Goal: Transaction & Acquisition: Purchase product/service

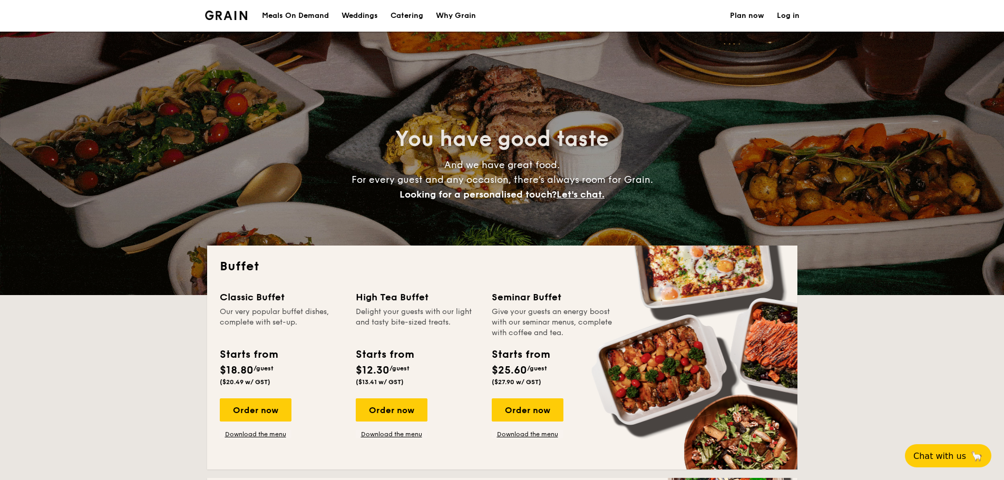
select select
click at [410, 18] on h1 "Catering" at bounding box center [406, 16] width 33 height 32
click at [299, 13] on div "Meals On Demand" at bounding box center [295, 16] width 67 height 32
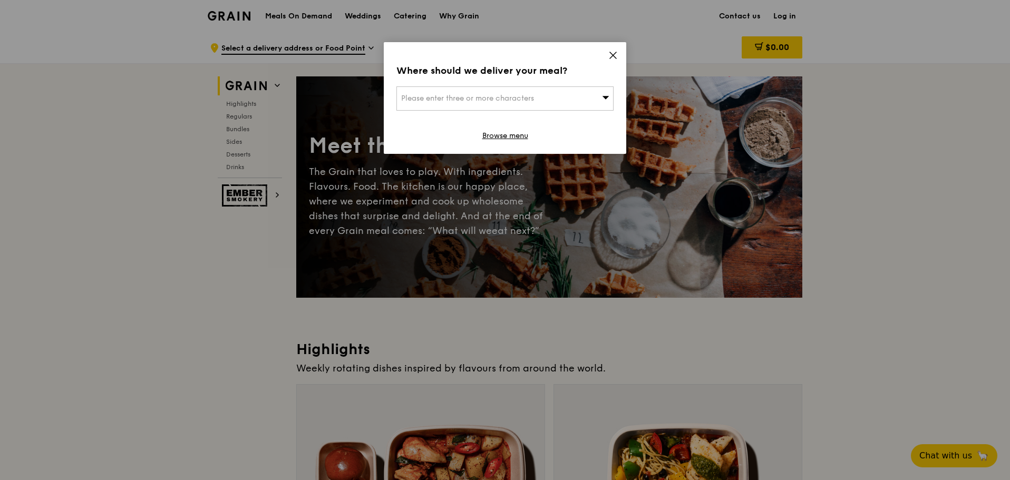
click at [615, 53] on icon at bounding box center [613, 55] width 6 height 6
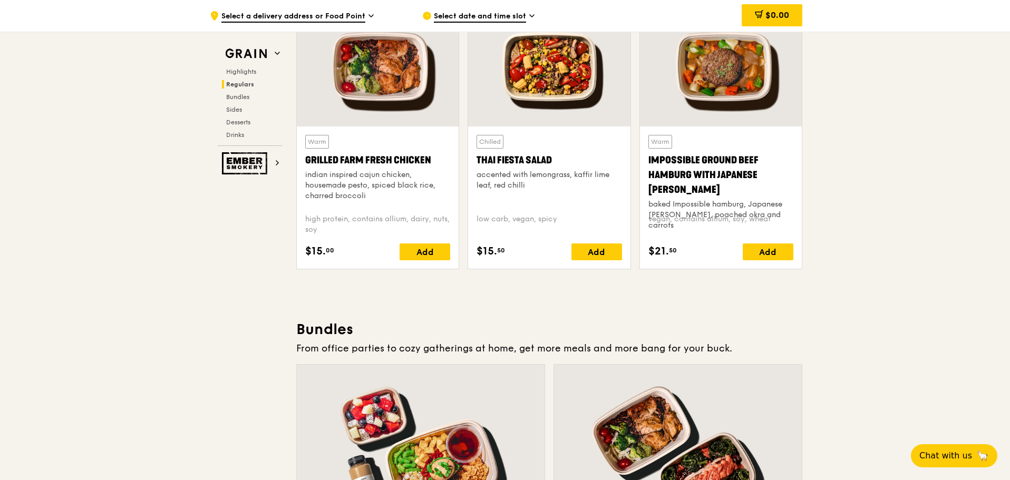
scroll to position [1209, 0]
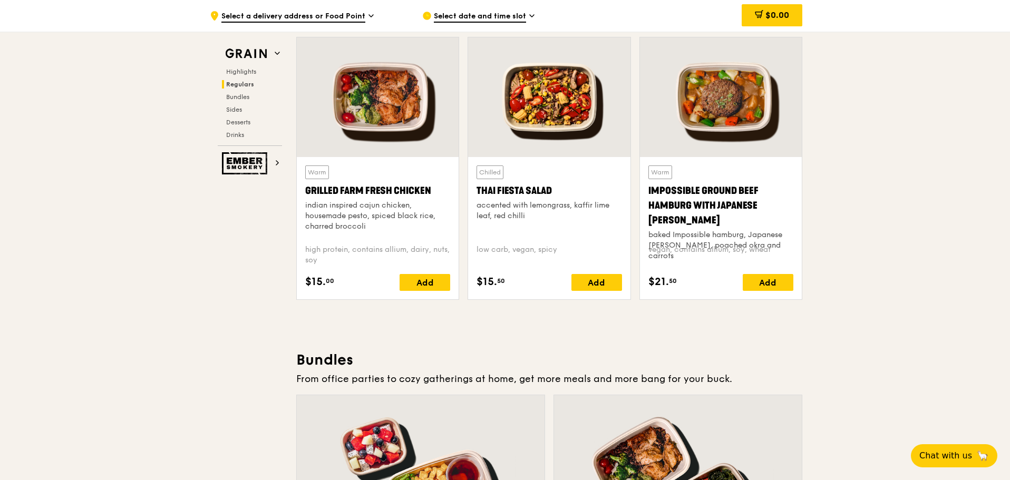
click at [400, 120] on div at bounding box center [378, 97] width 162 height 120
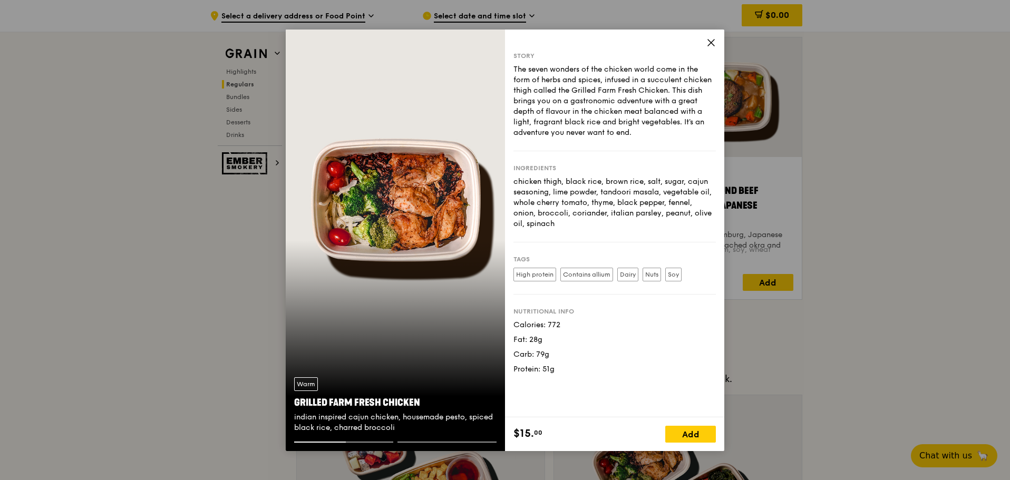
click at [713, 45] on icon at bounding box center [710, 42] width 9 height 9
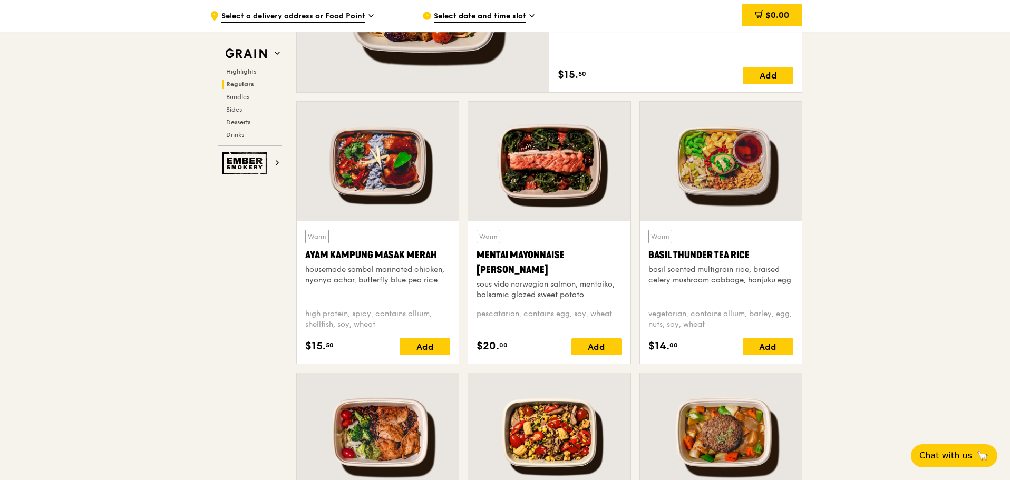
scroll to position [712, 0]
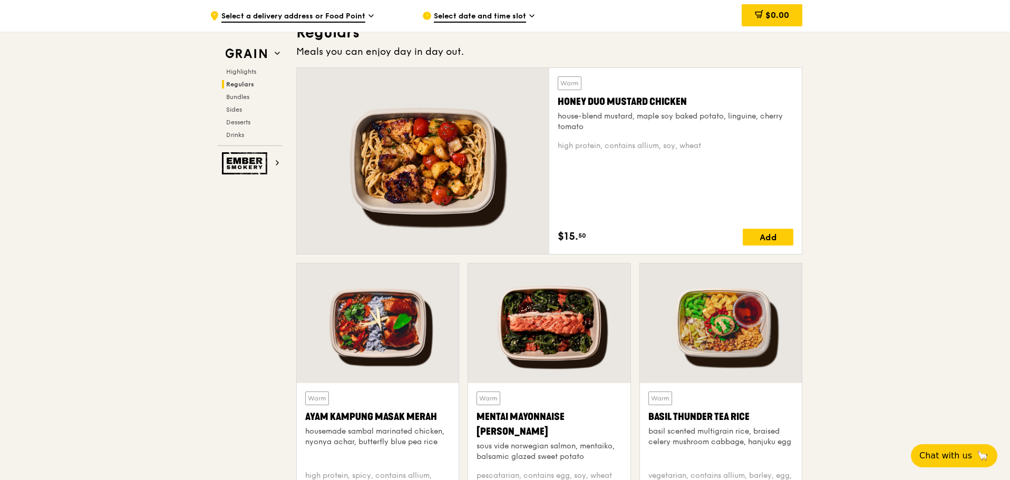
click at [455, 204] on div at bounding box center [423, 161] width 252 height 186
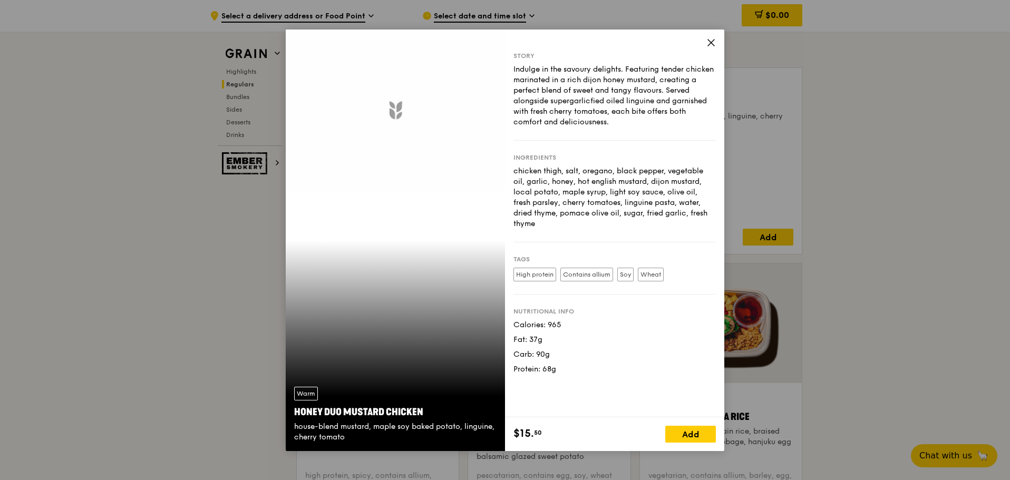
scroll to position [704, 0]
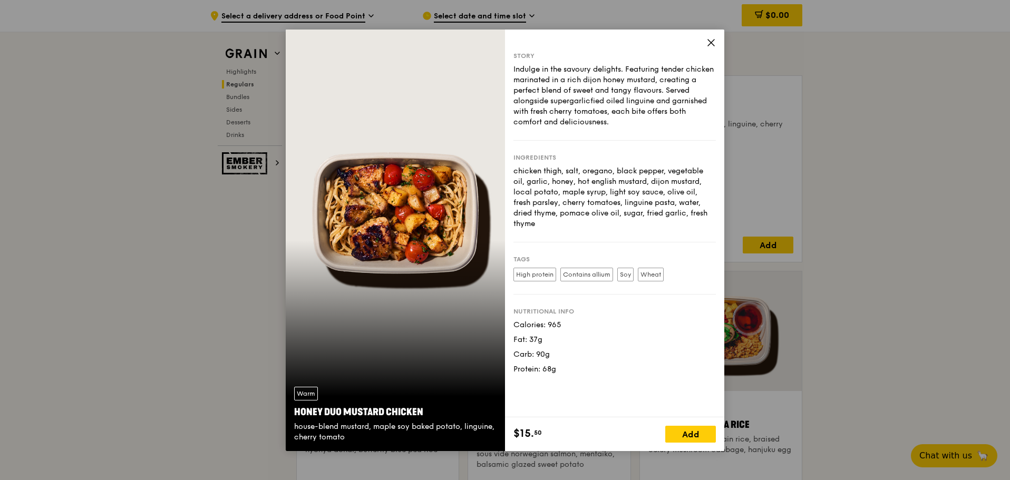
click at [455, 204] on div at bounding box center [423, 169] width 252 height 186
click at [710, 38] on icon at bounding box center [710, 42] width 9 height 9
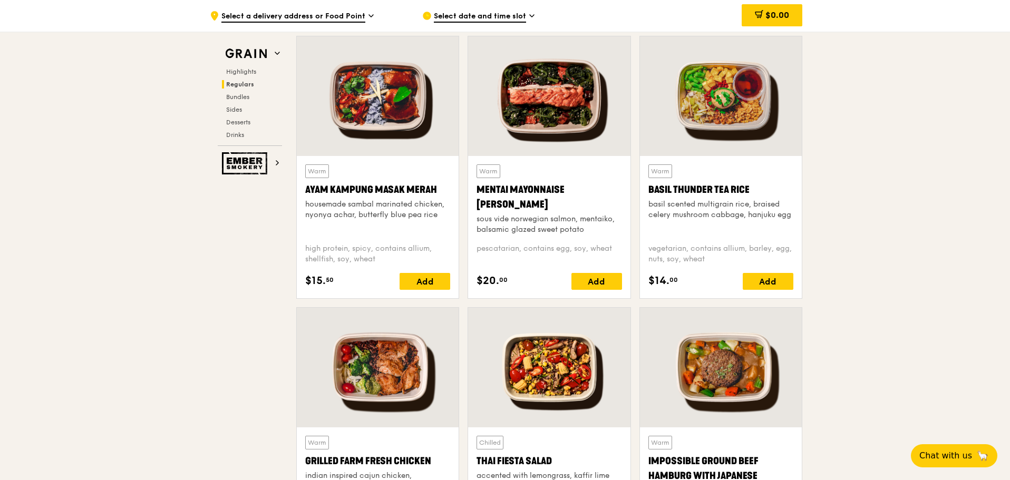
scroll to position [961, 0]
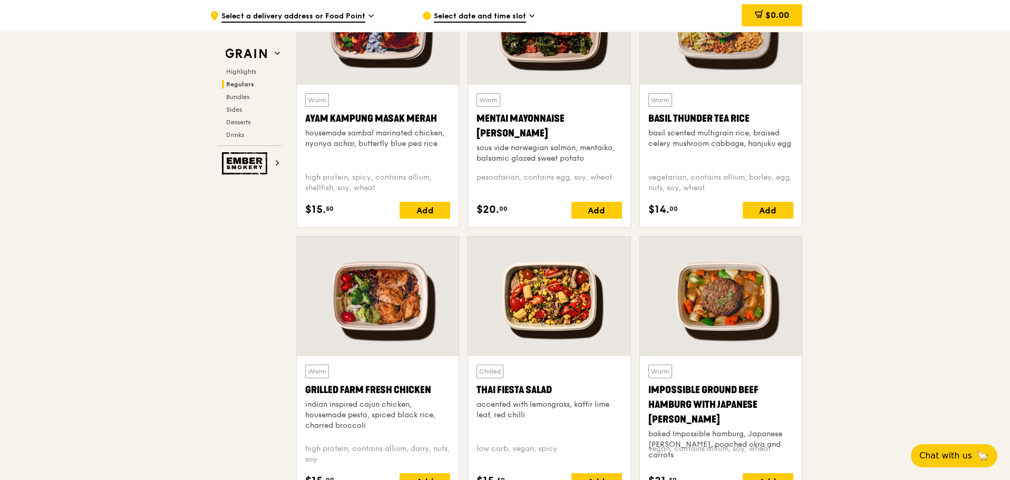
click at [371, 314] on div at bounding box center [378, 297] width 162 height 120
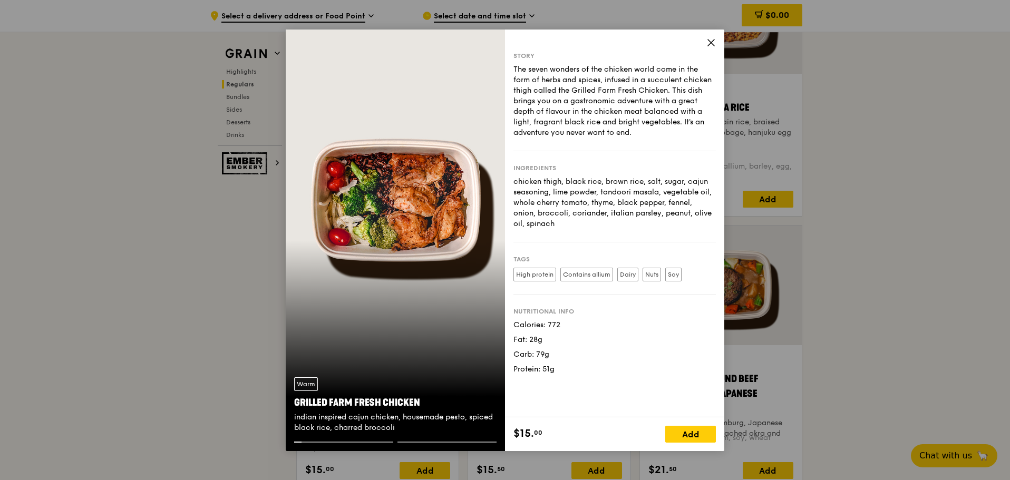
click at [371, 314] on div at bounding box center [378, 286] width 162 height 120
click at [380, 273] on div at bounding box center [378, 286] width 162 height 120
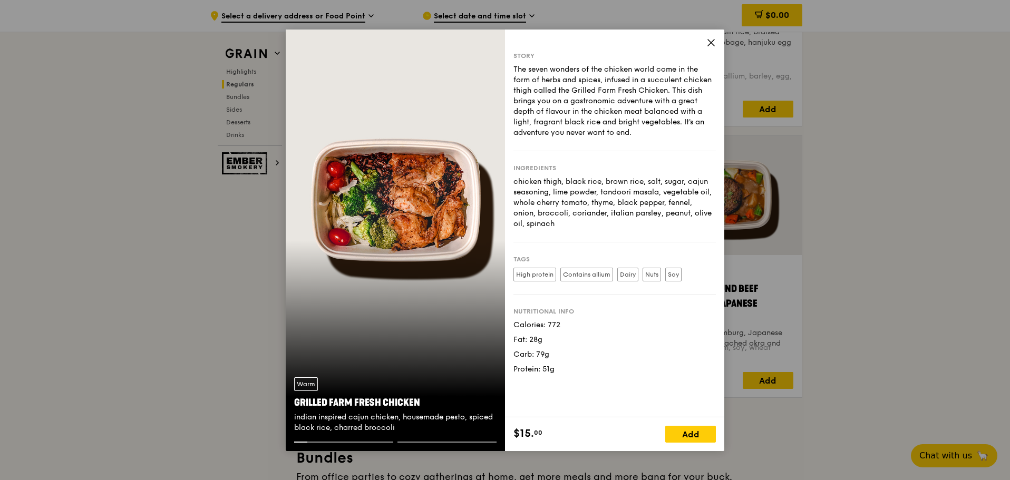
click at [369, 226] on div at bounding box center [378, 195] width 162 height 120
click at [383, 199] on div "Warm Grilled Farm Fresh Chicken indian inspired cajun chicken, housemade pesto,…" at bounding box center [395, 241] width 219 height 422
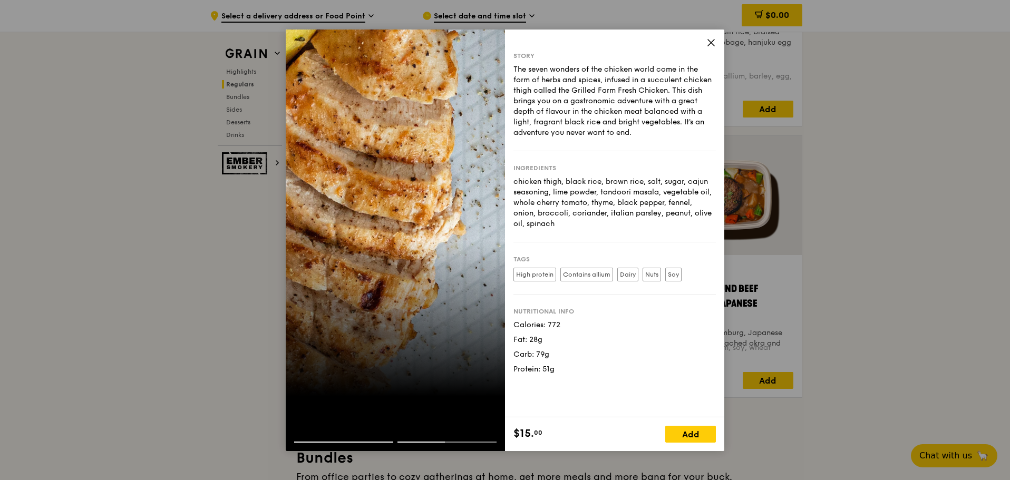
drag, startPoint x: 328, startPoint y: 441, endPoint x: 315, endPoint y: 425, distance: 20.6
click at [327, 442] on div at bounding box center [343, 442] width 99 height 1
drag, startPoint x: 365, startPoint y: 440, endPoint x: 283, endPoint y: 447, distance: 82.5
click at [276, 447] on div "Story The seven wonders of the chicken world come in the form of herbs and spic…" at bounding box center [505, 240] width 1010 height 480
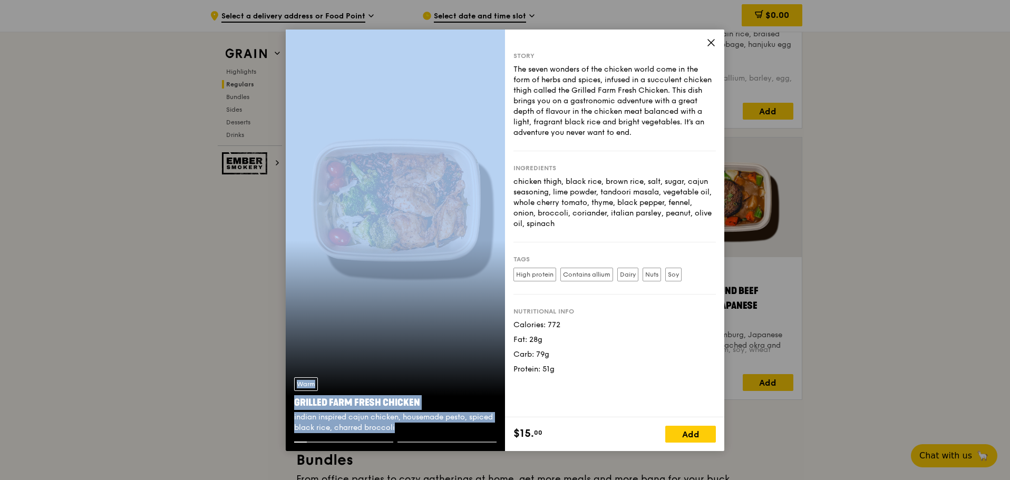
click at [718, 32] on div "Story The seven wonders of the chicken world come in the form of herbs and spic…" at bounding box center [614, 224] width 219 height 388
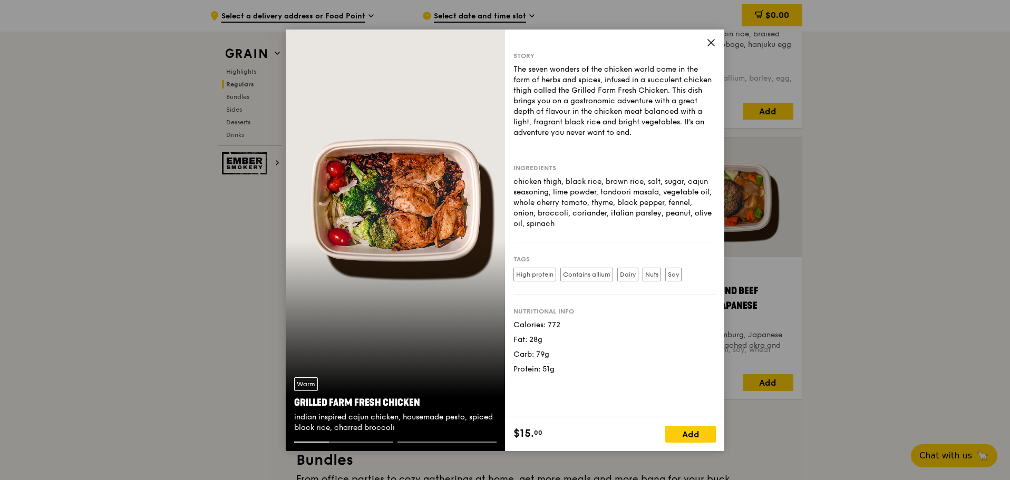
drag, startPoint x: 373, startPoint y: 196, endPoint x: 407, endPoint y: 166, distance: 45.6
click at [407, 166] on div "Warm Grilled Farm Fresh Chicken indian inspired cajun chicken, housemade pesto,…" at bounding box center [395, 241] width 219 height 422
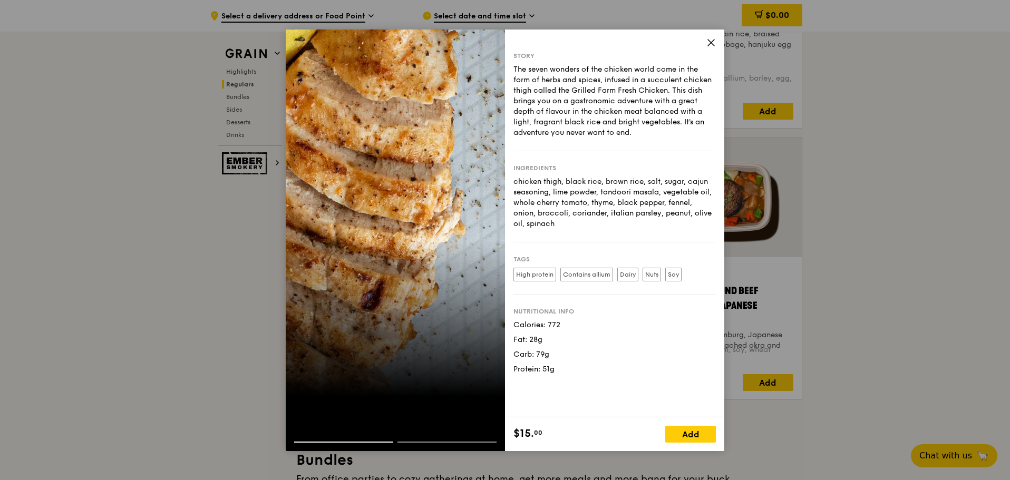
scroll to position [1093, 0]
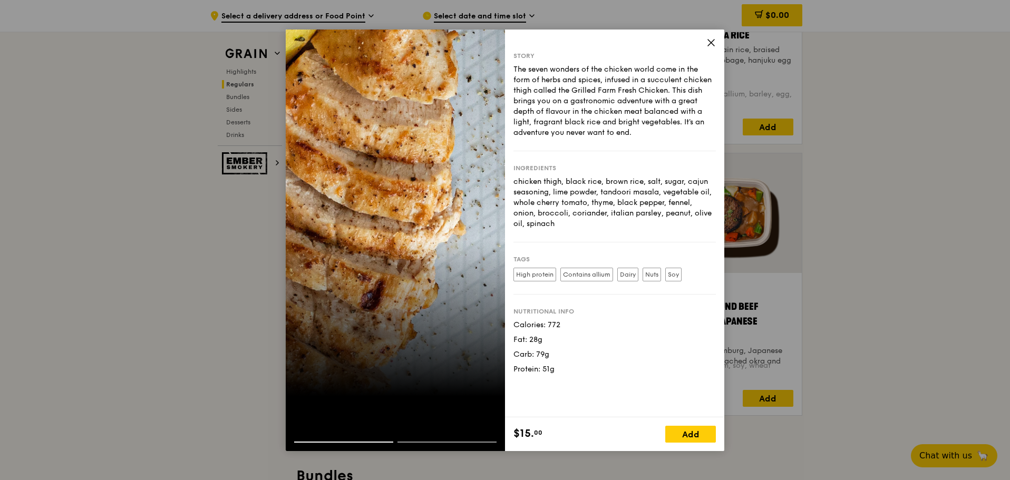
click at [316, 440] on div at bounding box center [395, 433] width 219 height 17
click at [662, 130] on div "The seven wonders of the chicken world come in the form of herbs and spices, in…" at bounding box center [614, 101] width 202 height 74
click at [708, 48] on span at bounding box center [710, 44] width 9 height 12
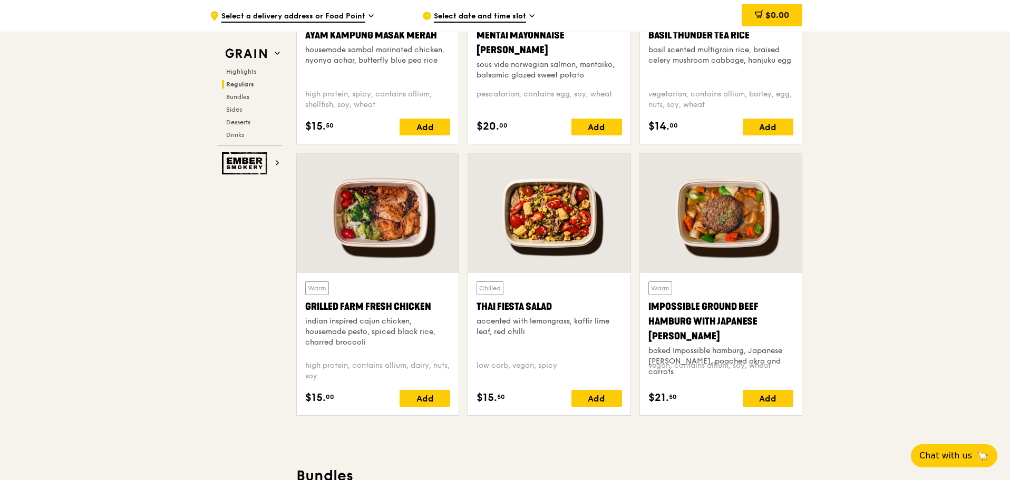
click at [708, 48] on div "basil scented multigrain rice, braised celery mushroom cabbage, hanjuku egg" at bounding box center [720, 55] width 145 height 21
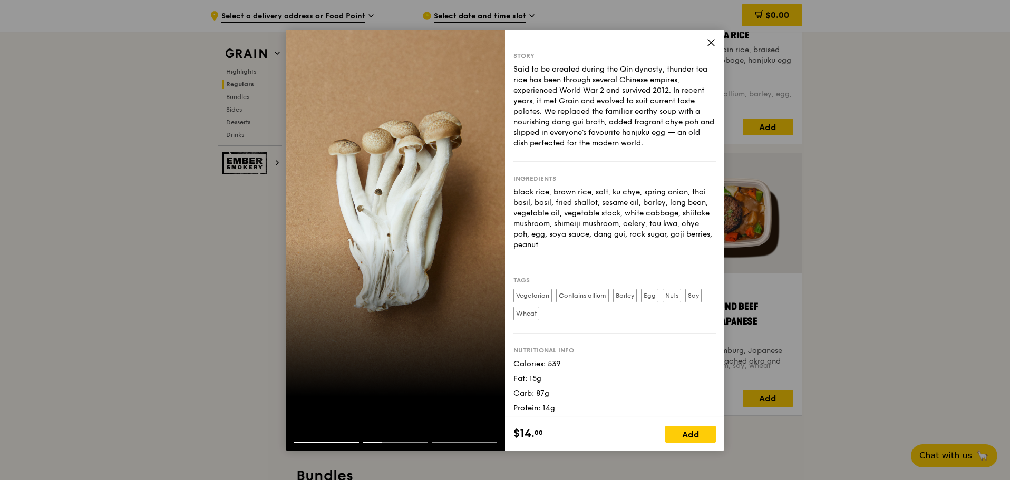
click at [709, 42] on icon at bounding box center [710, 42] width 9 height 9
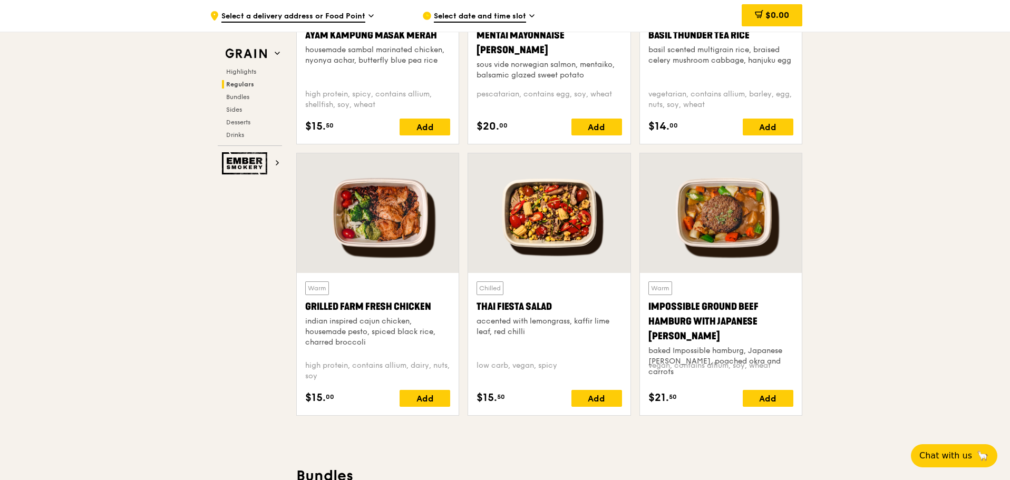
click at [697, 213] on div at bounding box center [721, 213] width 162 height 120
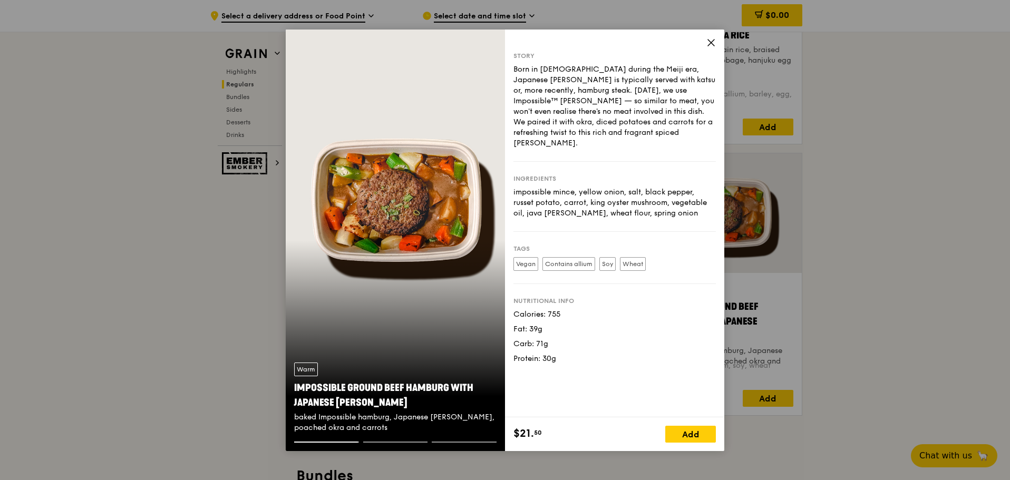
click at [710, 43] on icon at bounding box center [710, 42] width 9 height 9
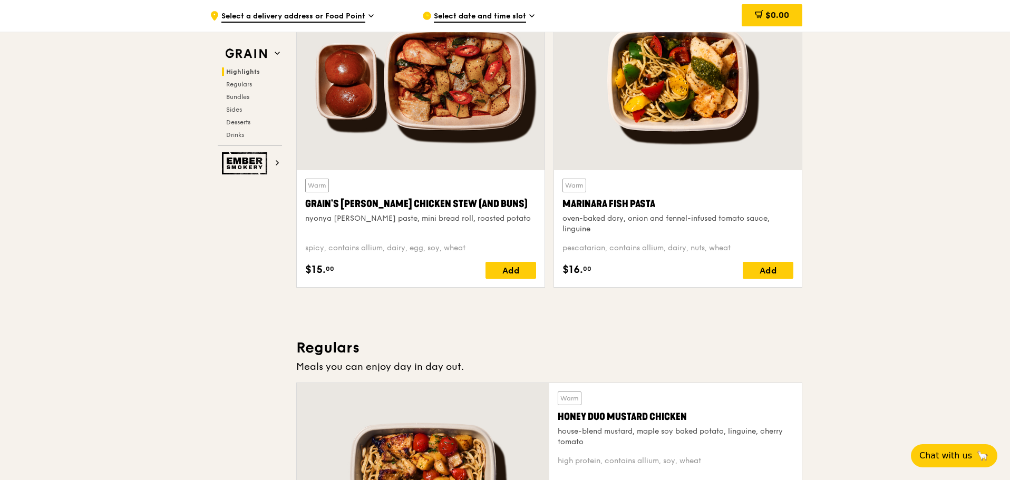
scroll to position [398, 0]
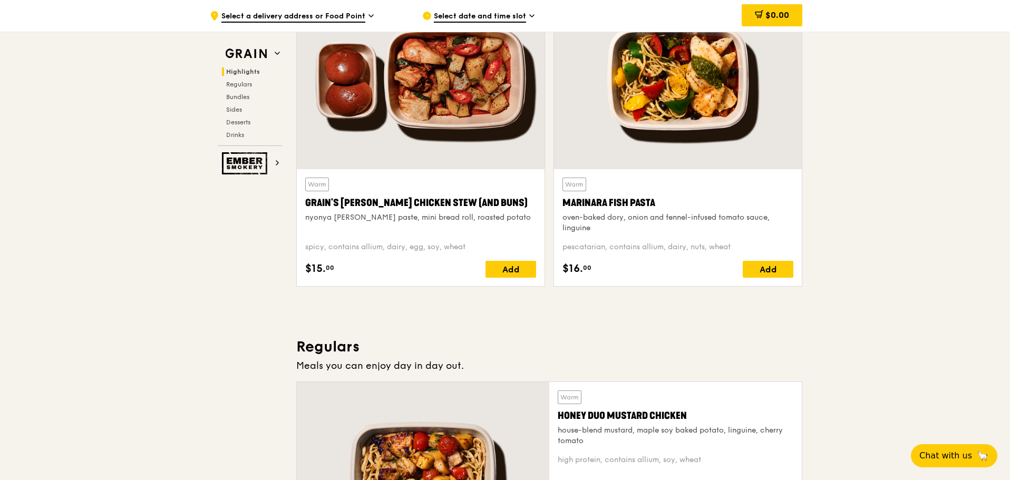
click at [404, 200] on div "Grain's [PERSON_NAME] Chicken Stew (and buns)" at bounding box center [420, 202] width 231 height 15
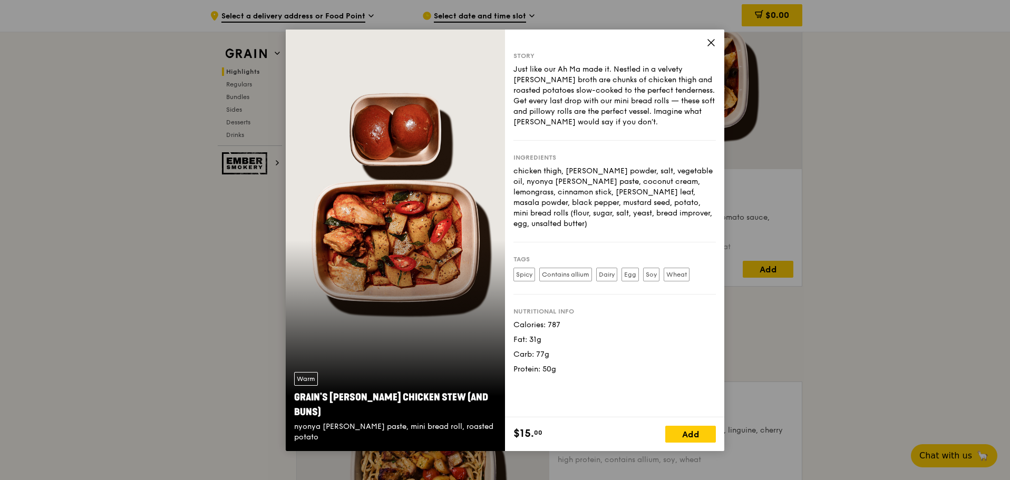
scroll to position [395, 0]
click at [713, 47] on icon at bounding box center [710, 42] width 9 height 9
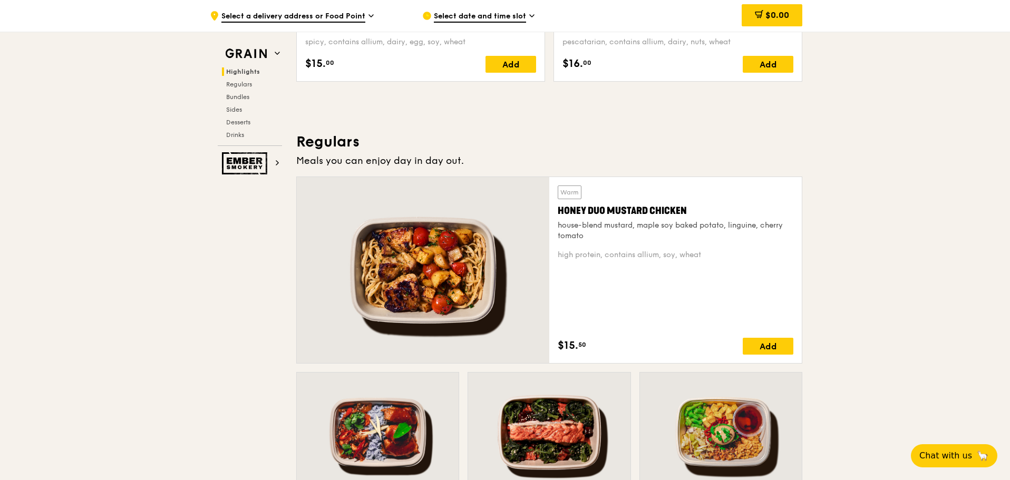
scroll to position [603, 0]
click at [475, 263] on div at bounding box center [423, 270] width 252 height 186
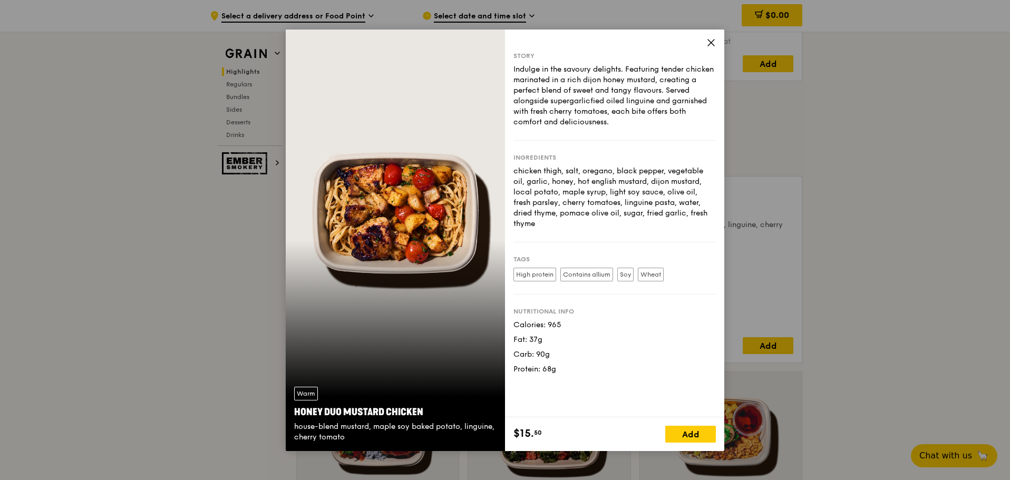
click at [710, 42] on icon at bounding box center [710, 42] width 9 height 9
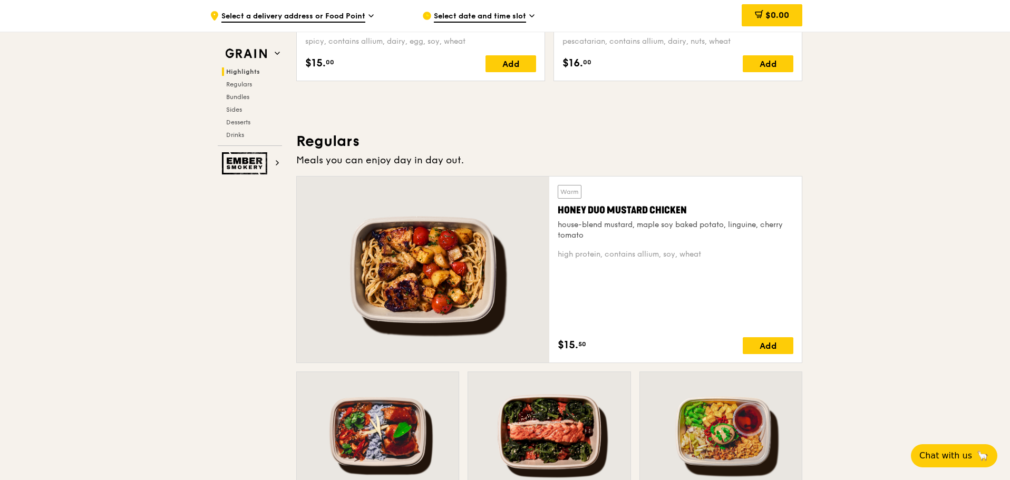
click at [488, 245] on div at bounding box center [423, 270] width 252 height 186
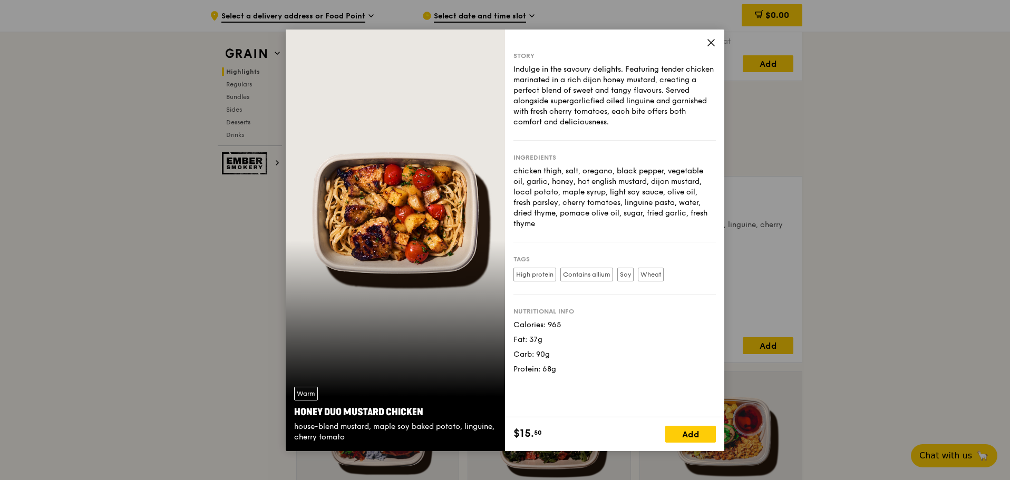
scroll to position [603, 0]
click at [602, 268] on label "Contains allium" at bounding box center [586, 275] width 53 height 14
click at [714, 47] on span at bounding box center [710, 44] width 9 height 12
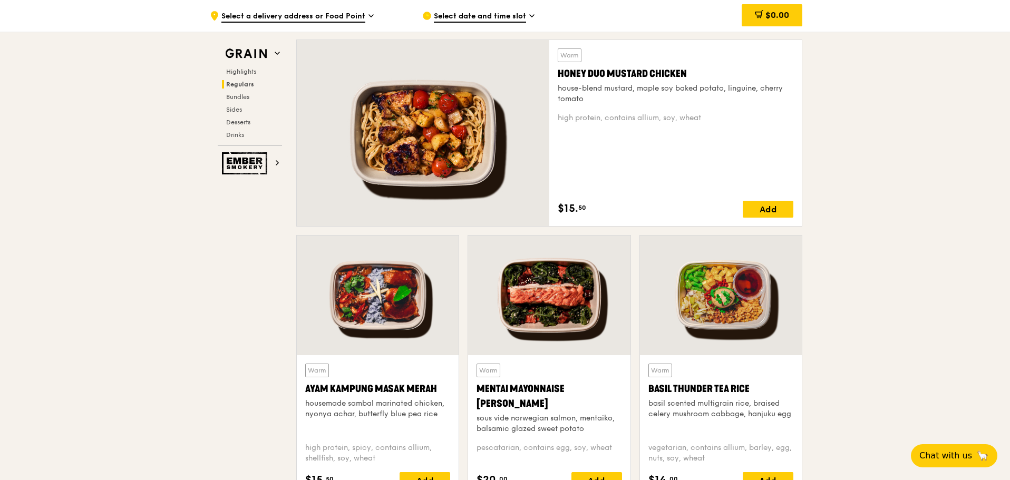
scroll to position [739, 0]
click at [651, 454] on div "vegetarian, contains allium, barley, egg, nuts, soy, wheat" at bounding box center [720, 453] width 145 height 21
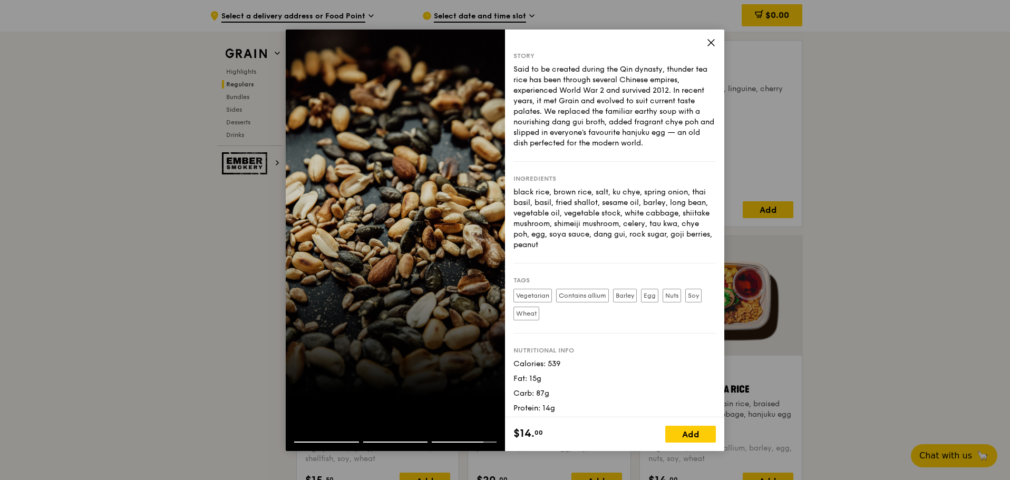
click at [714, 47] on span at bounding box center [710, 44] width 9 height 12
